Goal: Check status

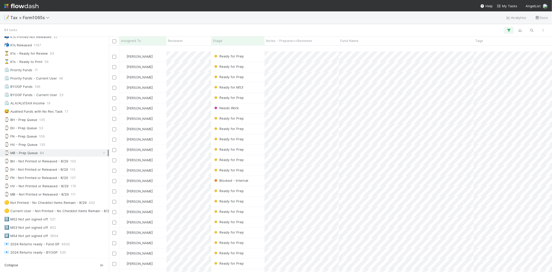
scroll to position [488, 0]
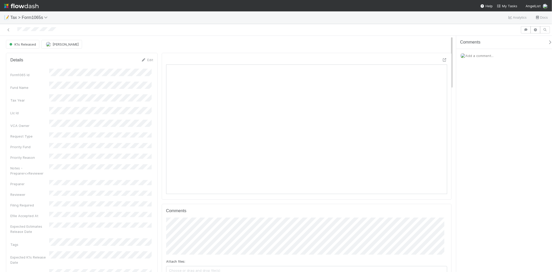
scroll to position [101, 274]
click at [30, 41] on div "K1s Released" at bounding box center [23, 44] width 35 height 9
click at [29, 42] on div "K1s Released" at bounding box center [23, 44] width 35 height 9
